Goal: Find specific page/section: Find specific page/section

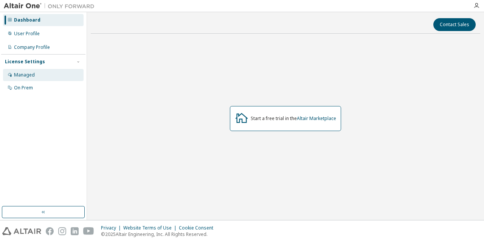
click at [24, 77] on div "Managed" at bounding box center [24, 75] width 21 height 6
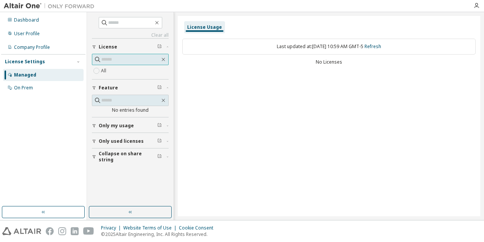
click at [125, 59] on input "text" at bounding box center [130, 60] width 59 height 8
click at [128, 141] on span "Only used licenses" at bounding box center [121, 141] width 45 height 6
click at [128, 22] on input "text" at bounding box center [130, 23] width 45 height 8
type input "**"
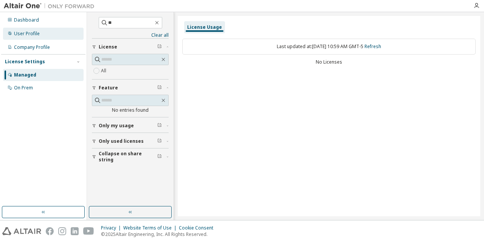
click at [33, 31] on div "User Profile" at bounding box center [27, 34] width 26 height 6
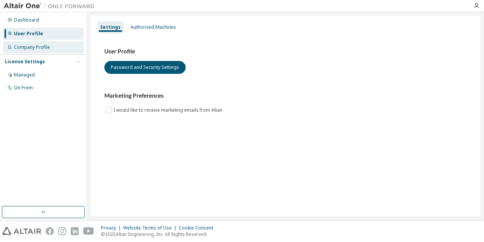
click at [21, 45] on div "Company Profile" at bounding box center [32, 47] width 36 height 6
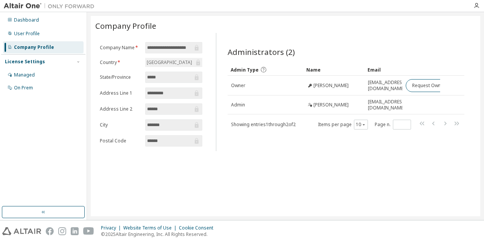
click at [351, 151] on div "Administrators (2) Clear Load Save Save As Field Operator Value Select filter S…" at bounding box center [346, 94] width 255 height 114
click at [17, 75] on div "Managed" at bounding box center [24, 75] width 21 height 6
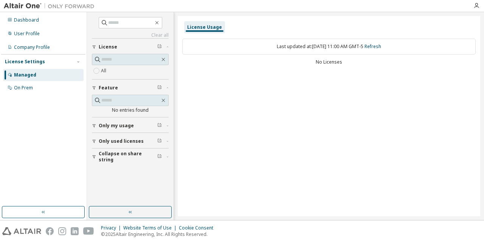
click at [109, 126] on span "Only my usage" at bounding box center [116, 126] width 35 height 6
click at [106, 138] on label "Yes" at bounding box center [105, 136] width 9 height 9
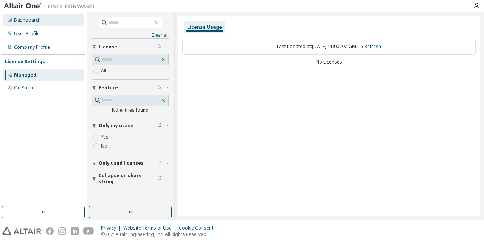
click at [36, 20] on div "Dashboard" at bounding box center [26, 20] width 25 height 6
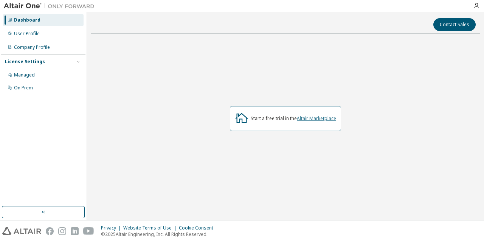
click at [321, 121] on link "Altair Marketplace" at bounding box center [316, 118] width 39 height 6
